Goal: Task Accomplishment & Management: Manage account settings

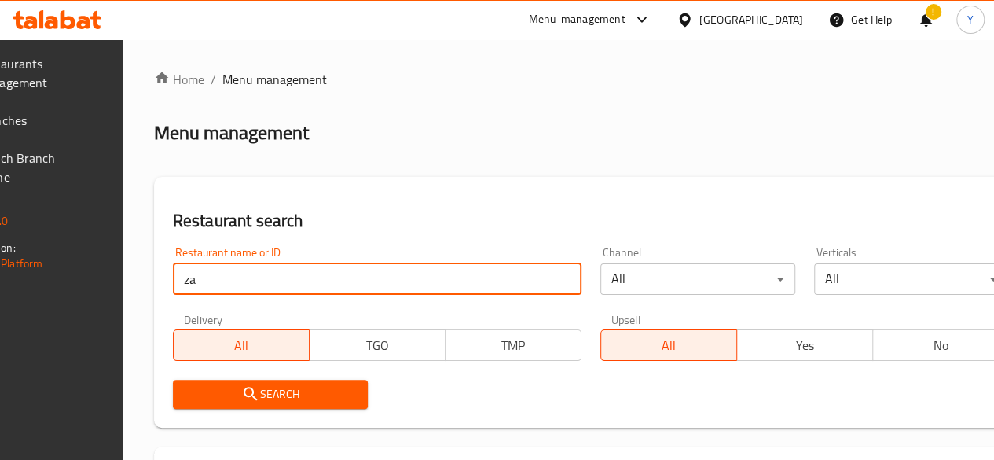
type input "zayed"
click button "Search" at bounding box center [270, 394] width 195 height 29
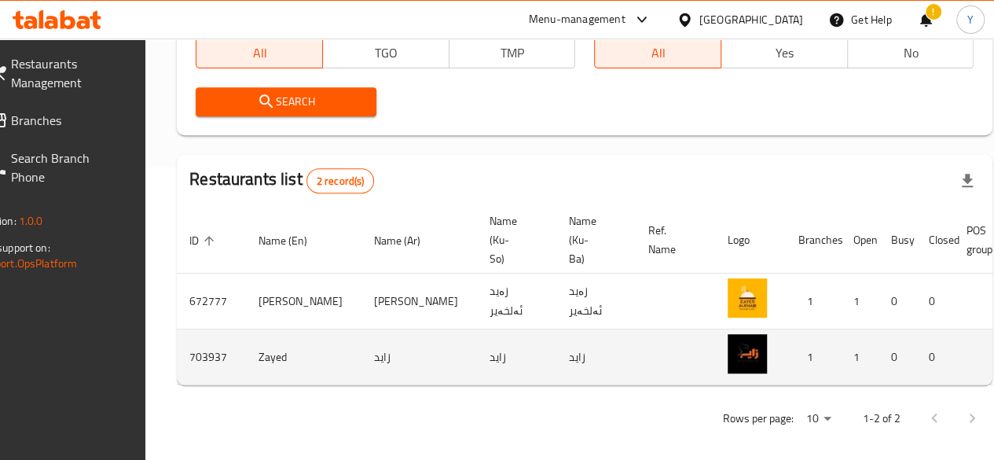
scroll to position [0, 154]
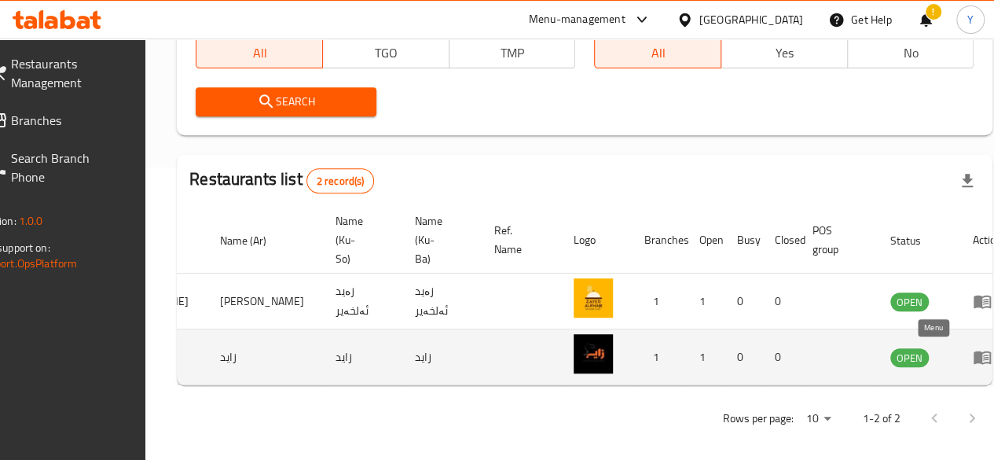
click at [974, 354] on icon "enhanced table" at bounding box center [982, 357] width 17 height 13
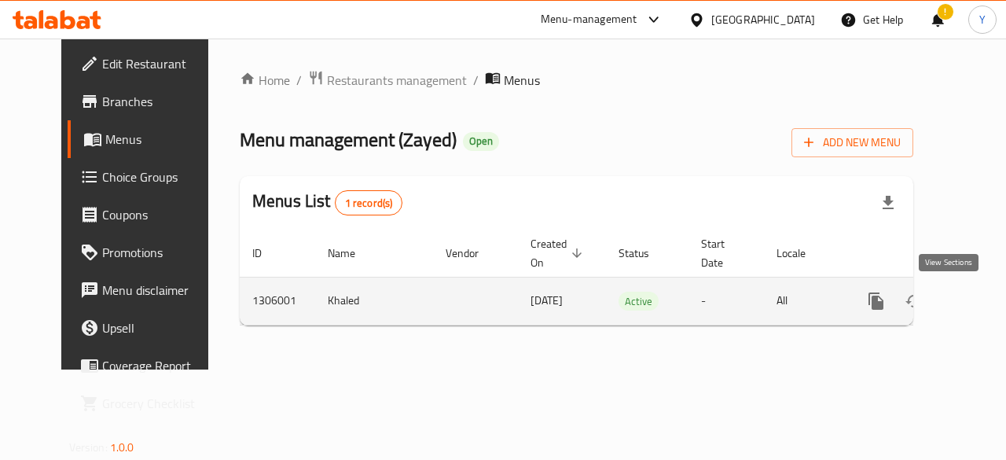
click at [980, 300] on icon "enhanced table" at bounding box center [989, 301] width 19 height 19
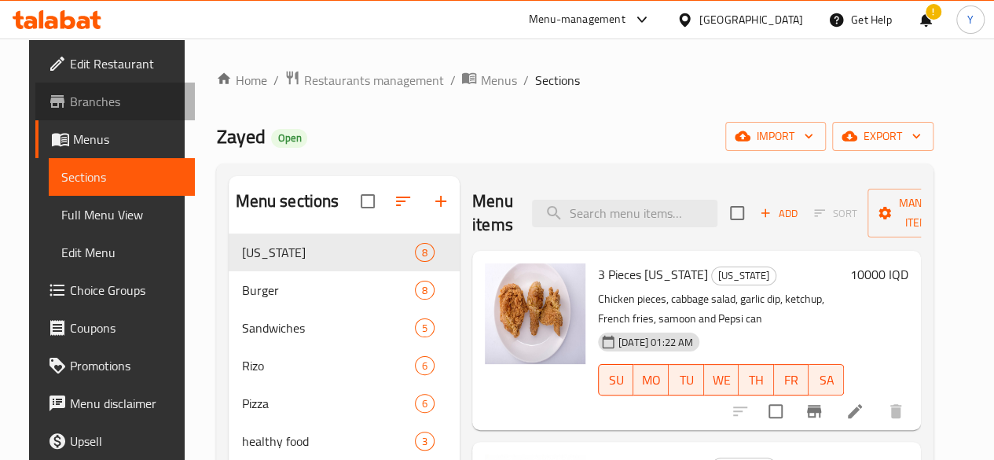
click at [118, 89] on link "Branches" at bounding box center [115, 102] width 160 height 38
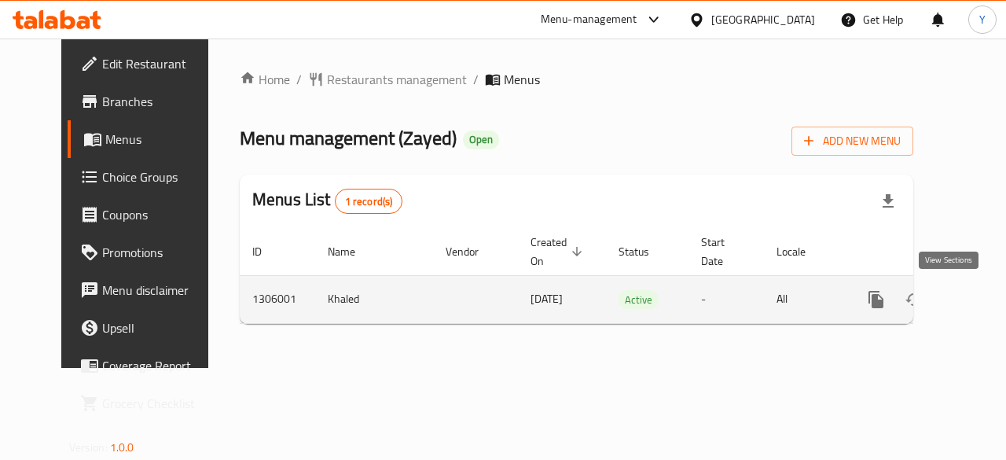
click at [971, 302] on link "enhanced table" at bounding box center [990, 300] width 38 height 38
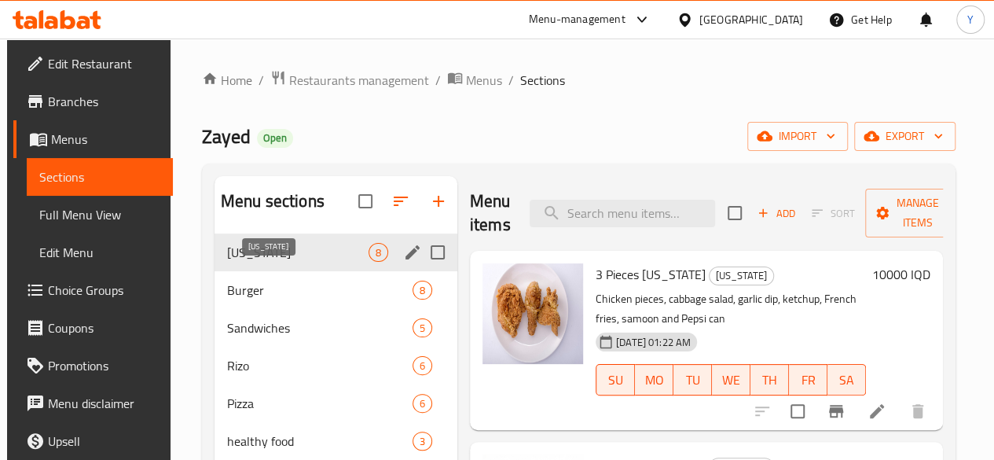
drag, startPoint x: 288, startPoint y: 316, endPoint x: 277, endPoint y: 262, distance: 54.4
click at [277, 262] on div "[US_STATE] 8 Burger 8 Sandwiches 5 [PERSON_NAME] 6 Pizza 6 healthy food 3 Side …" at bounding box center [336, 403] width 243 height 340
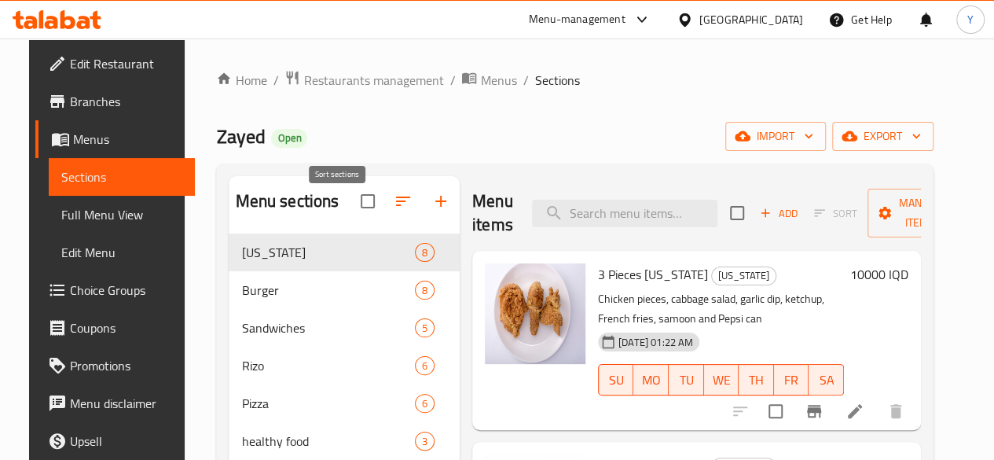
click at [394, 211] on icon "button" at bounding box center [403, 201] width 19 height 19
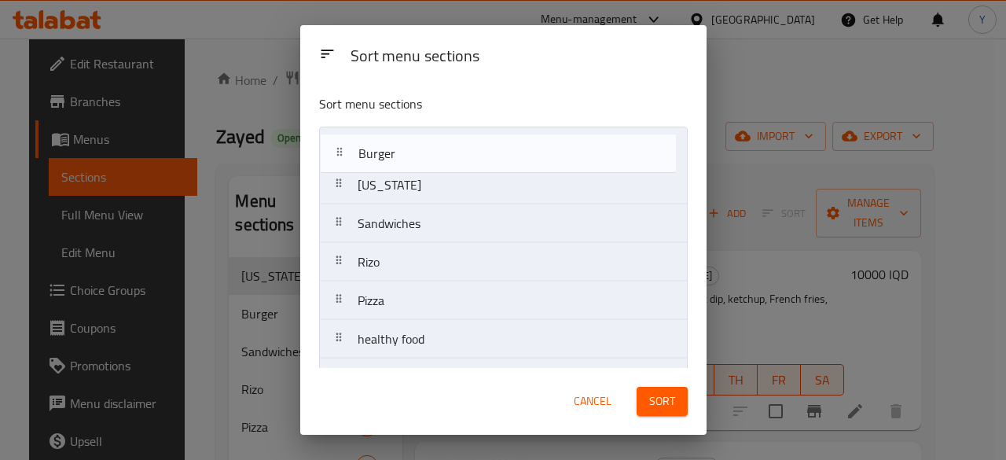
drag, startPoint x: 336, startPoint y: 186, endPoint x: 339, endPoint y: 141, distance: 45.6
click at [339, 141] on nav "[US_STATE] Burger Sandwiches [PERSON_NAME] Pizza healthy food Side Dishes Extra…" at bounding box center [503, 301] width 369 height 348
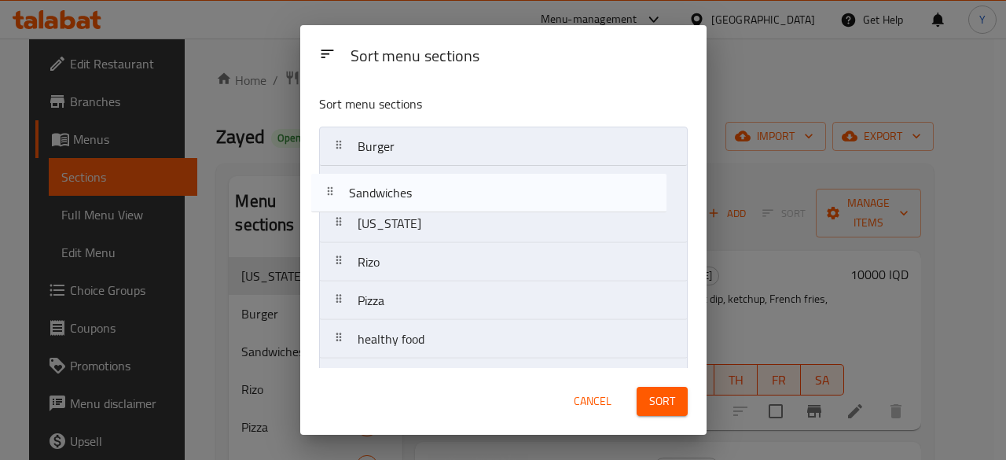
drag, startPoint x: 420, startPoint y: 227, endPoint x: 409, endPoint y: 183, distance: 45.4
click at [409, 183] on nav "Burger Kentucky Sandwiches Rizo Pizza healthy food Side Dishes Extra Drinks" at bounding box center [503, 301] width 369 height 348
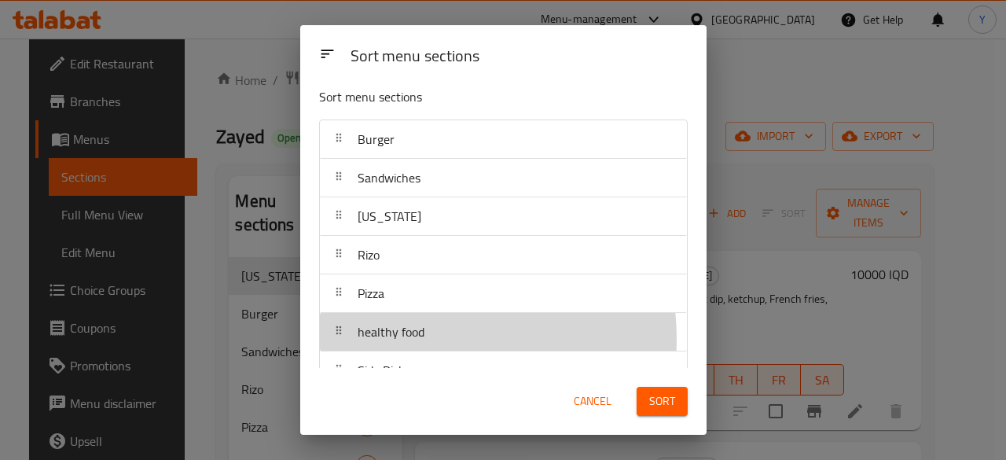
scroll to position [13, 0]
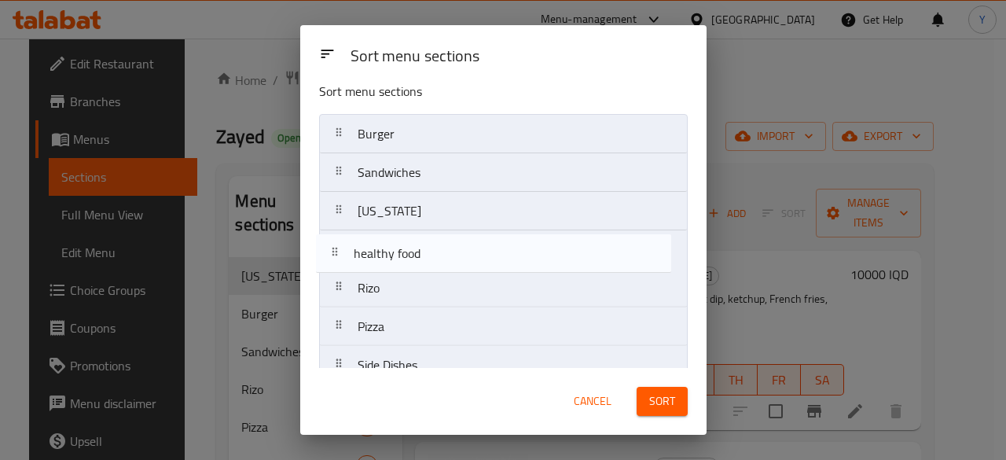
drag, startPoint x: 423, startPoint y: 344, endPoint x: 421, endPoint y: 251, distance: 92.8
click at [421, 251] on nav "Burger Sandwiches Kentucky Rizo Pizza healthy food Side Dishes Extra Drinks" at bounding box center [503, 288] width 369 height 348
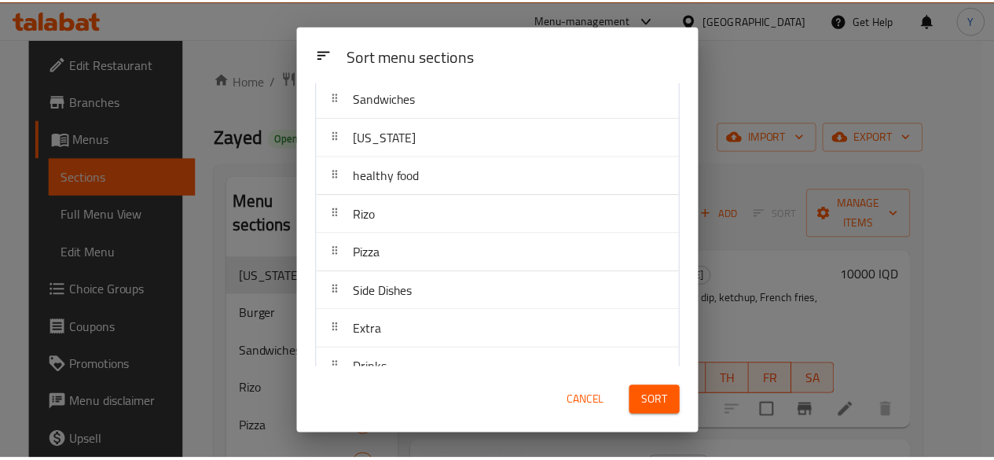
scroll to position [110, 0]
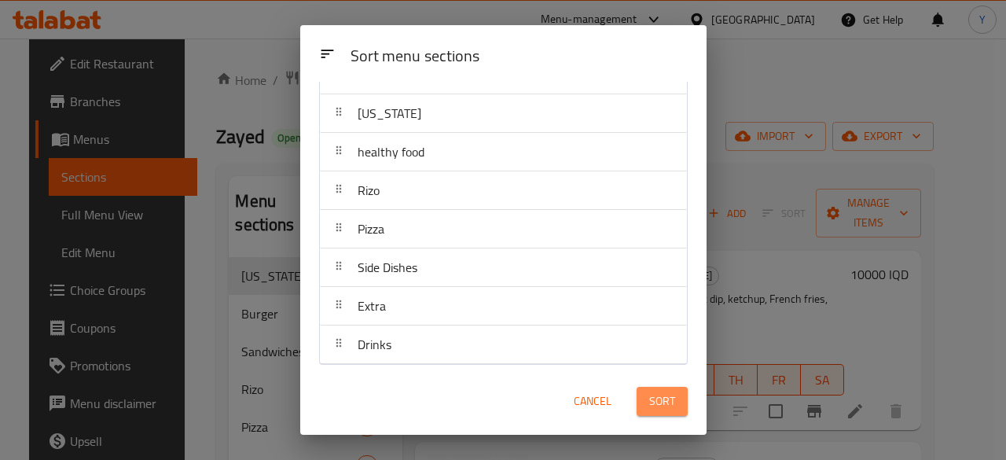
click at [676, 402] on button "Sort" at bounding box center [662, 401] width 51 height 29
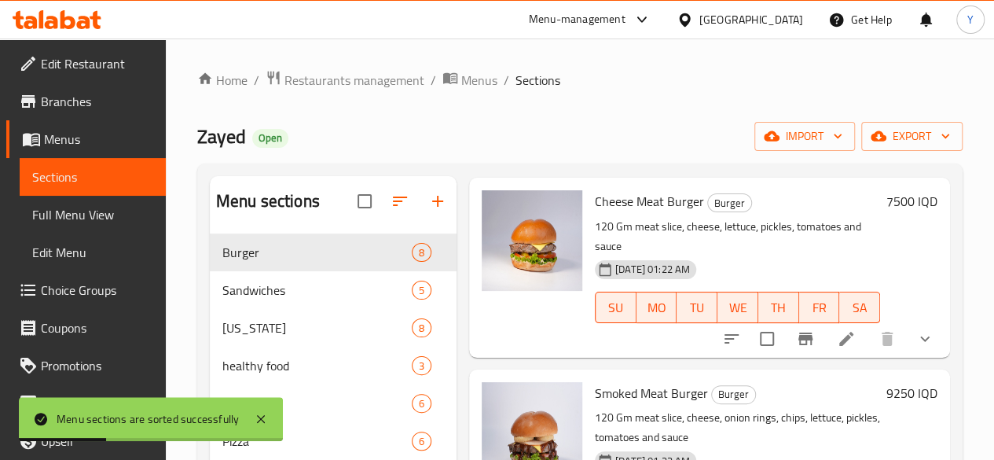
scroll to position [245, 0]
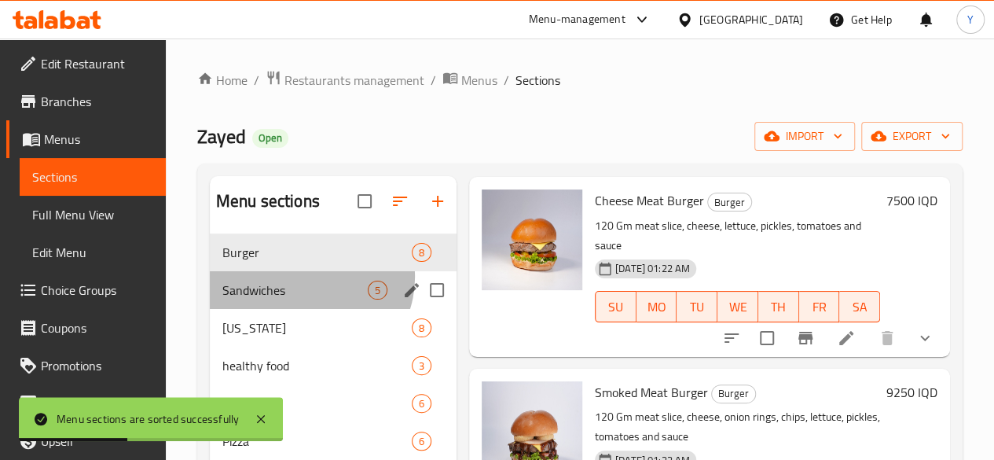
click at [310, 301] on div "Sandwiches 5" at bounding box center [333, 290] width 247 height 38
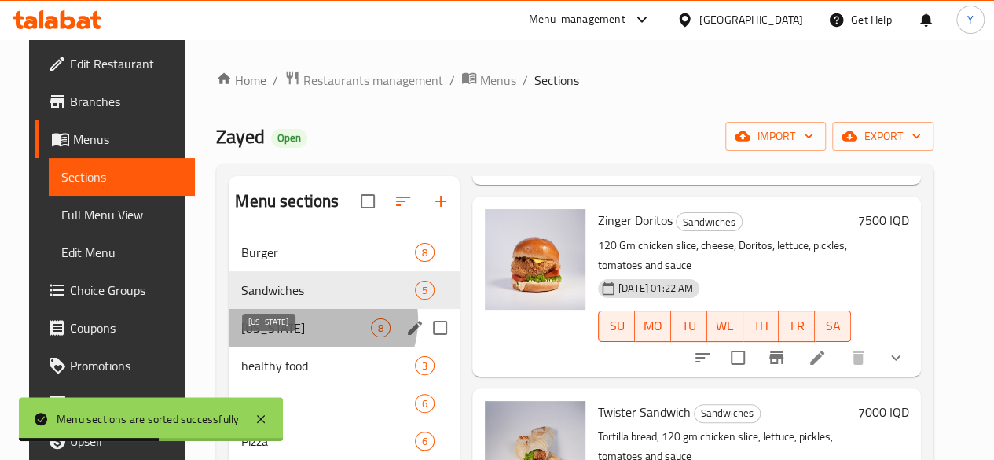
click at [301, 337] on span "[US_STATE]" at bounding box center [306, 327] width 130 height 19
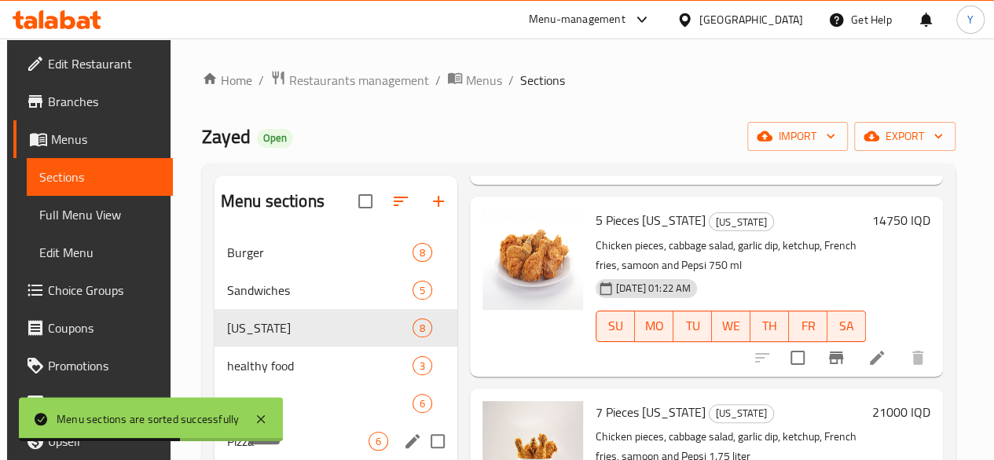
scroll to position [142, 0]
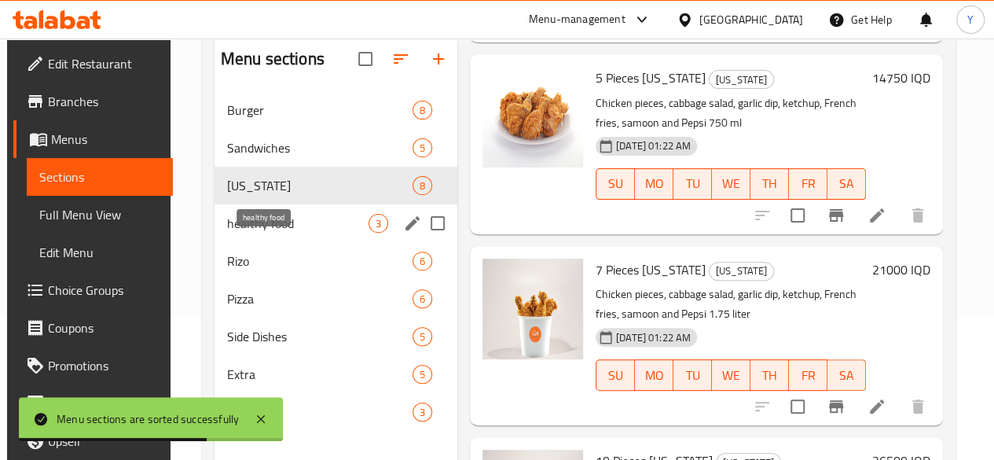
click at [296, 233] on span "healthy food" at bounding box center [297, 223] width 141 height 19
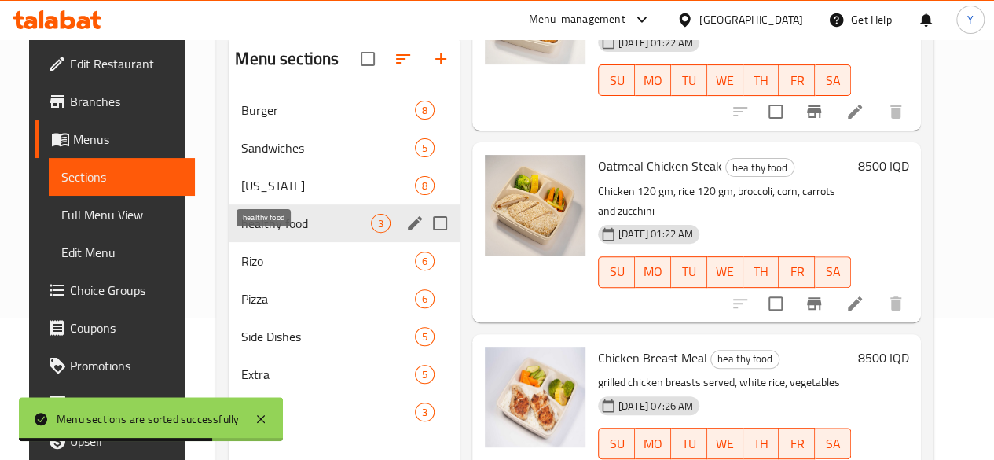
scroll to position [118, 0]
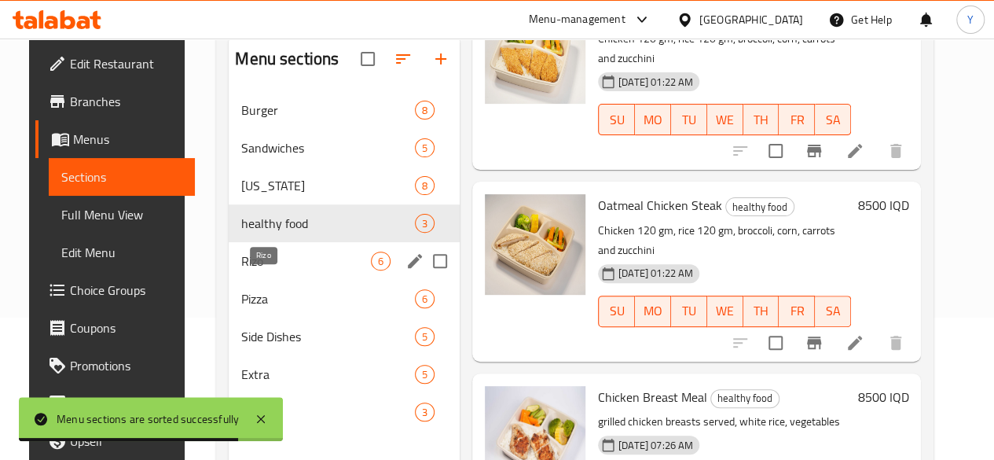
click at [296, 270] on span "Rizo" at bounding box center [306, 260] width 130 height 19
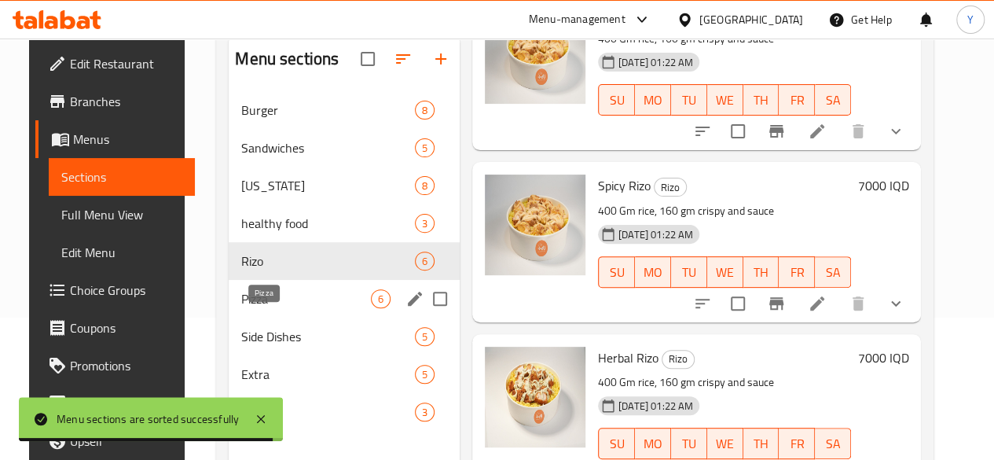
click at [296, 308] on span "Pizza" at bounding box center [306, 298] width 130 height 19
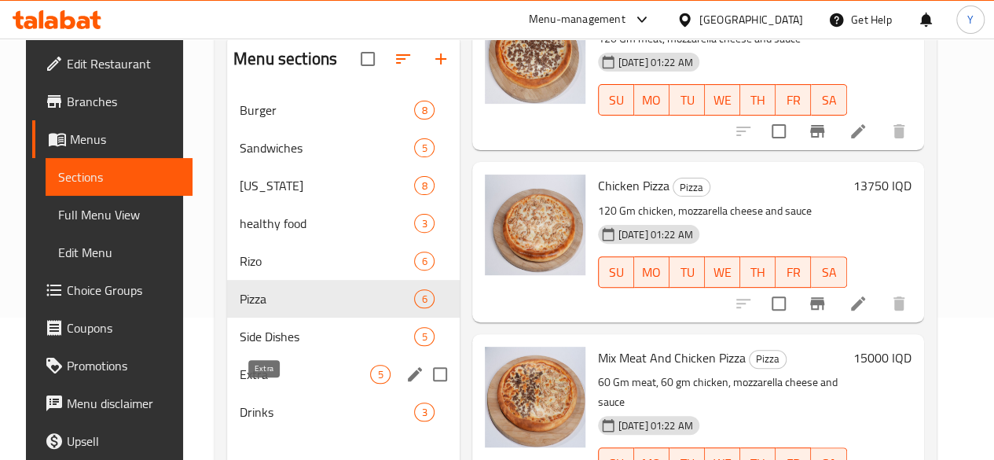
scroll to position [220, 0]
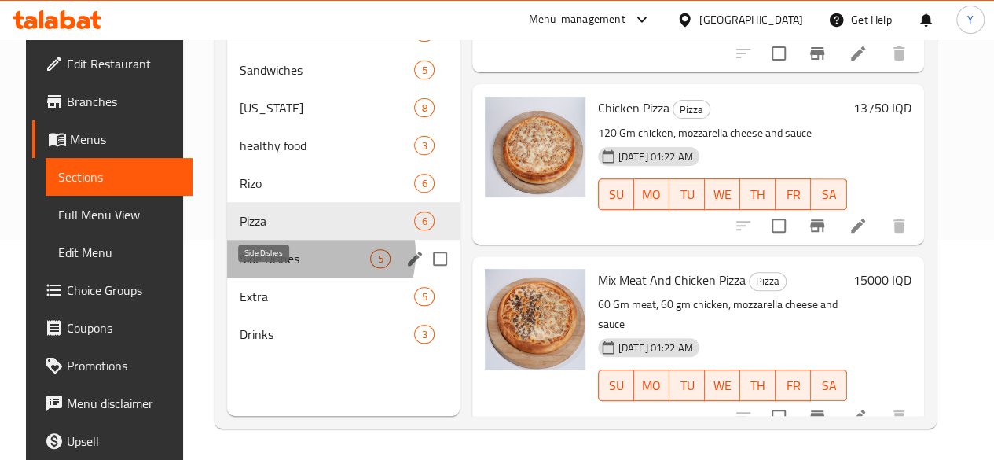
click at [297, 268] on span "Side Dishes" at bounding box center [305, 258] width 130 height 19
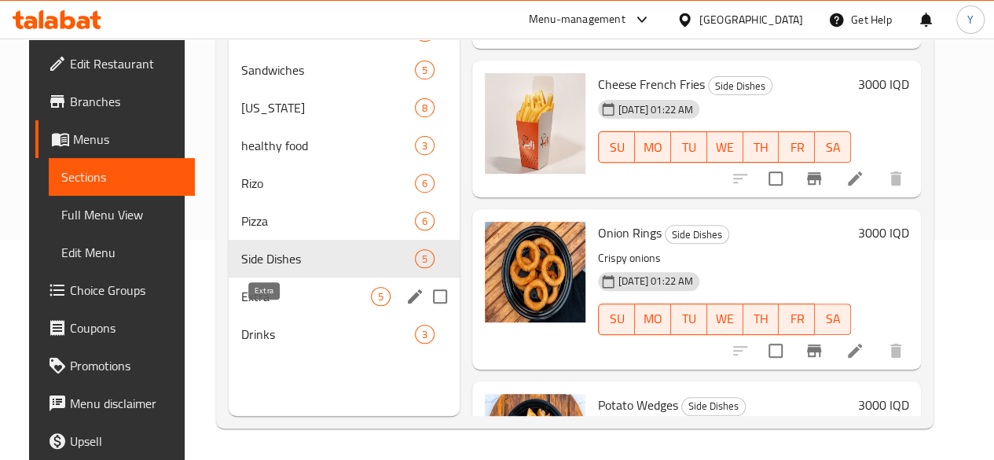
click at [274, 306] on span "Extra" at bounding box center [306, 296] width 130 height 19
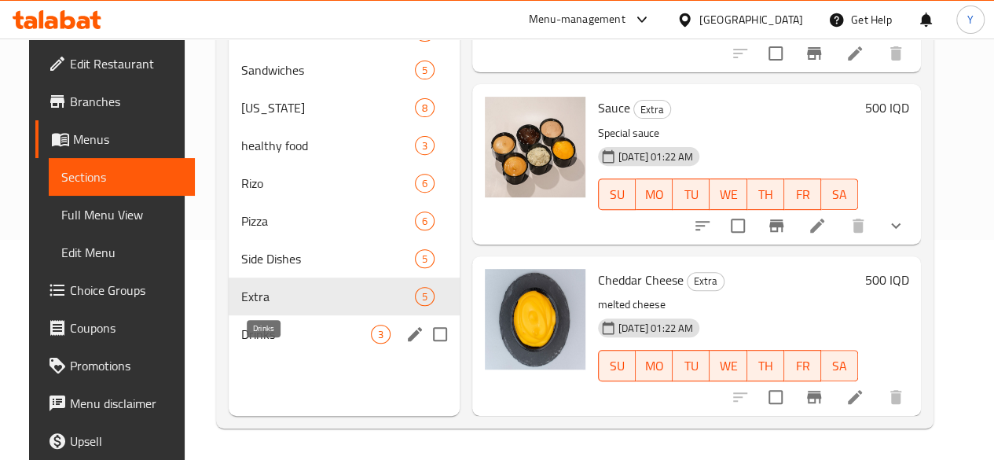
click at [288, 343] on span "Drinks" at bounding box center [306, 334] width 130 height 19
